Goal: Task Accomplishment & Management: Complete application form

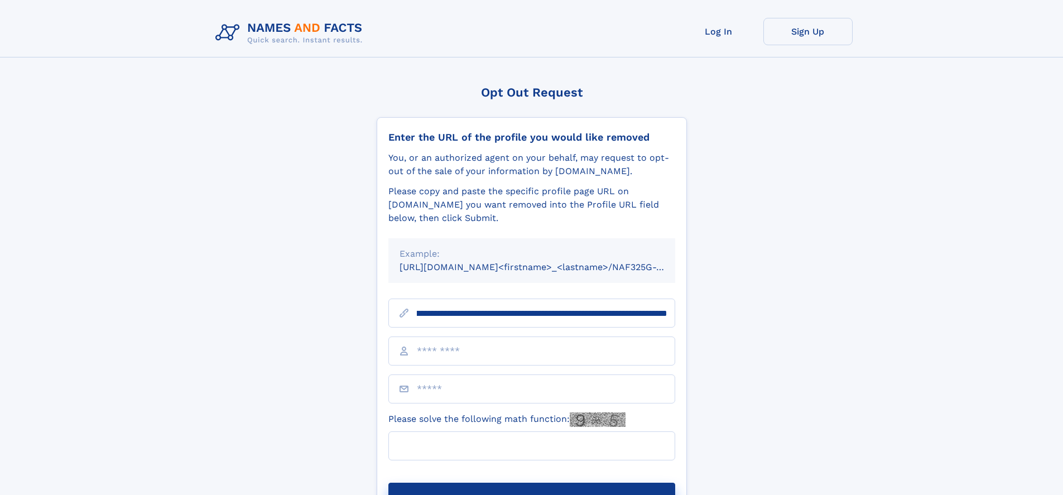
scroll to position [0, 125]
type input "**********"
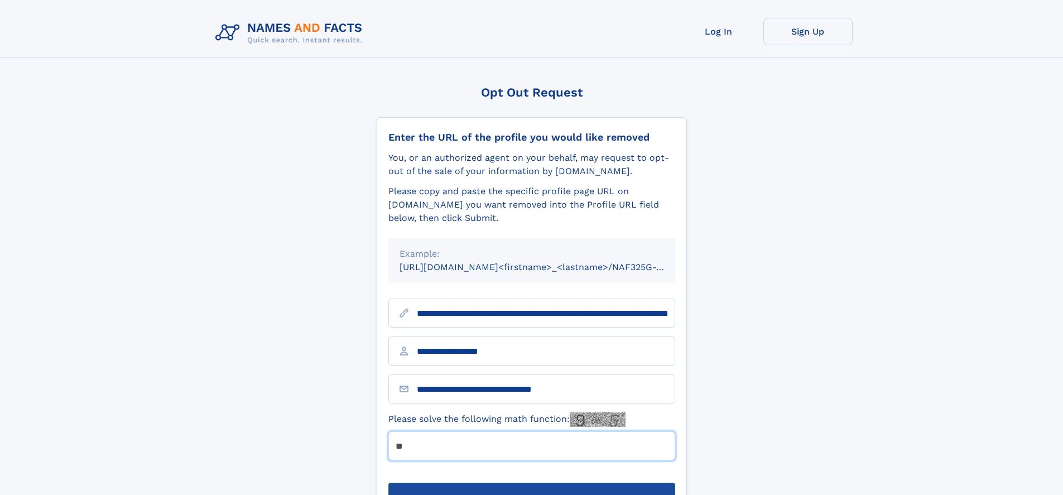
type input "**"
click at [531, 483] on button "Submit Opt Out Request" at bounding box center [532, 501] width 287 height 36
